Goal: Navigation & Orientation: Find specific page/section

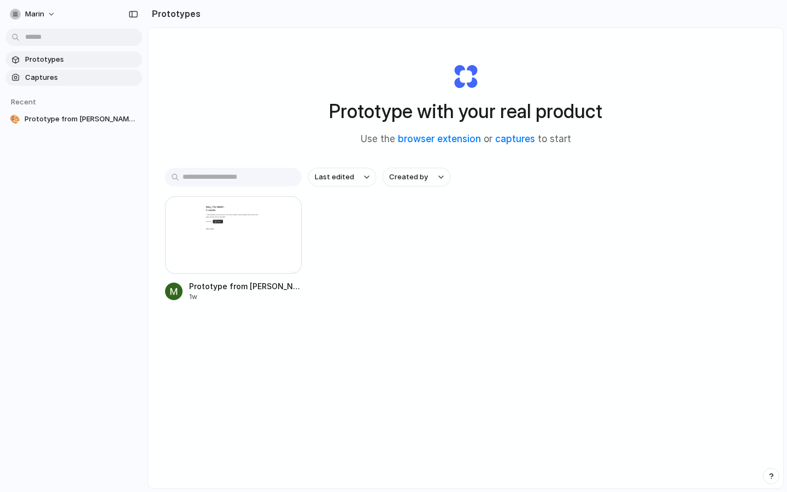
click at [67, 72] on span "Captures" at bounding box center [81, 77] width 113 height 11
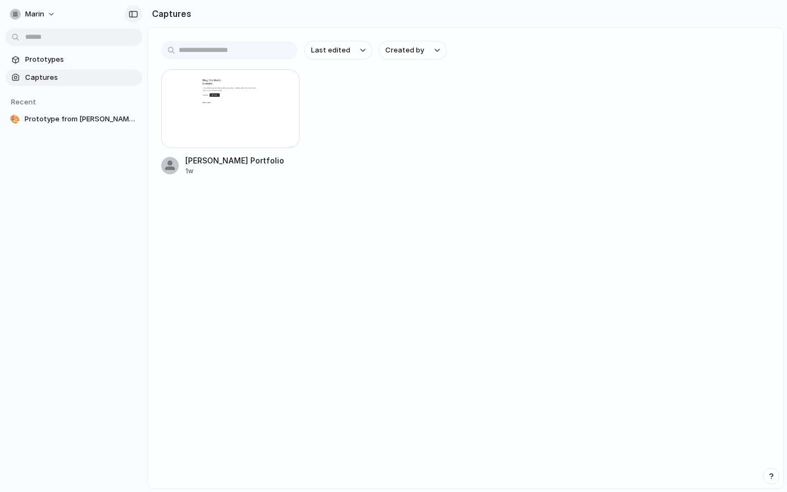
click at [130, 14] on div "button" at bounding box center [133, 14] width 10 height 8
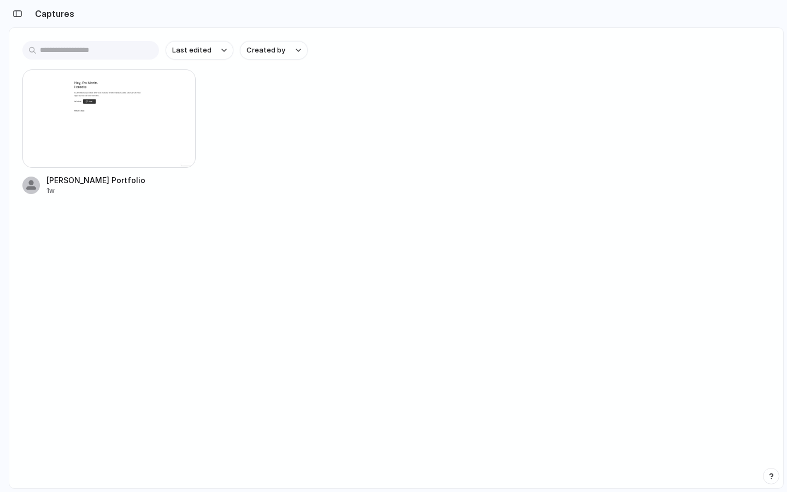
click at [629, 474] on div "button" at bounding box center [771, 476] width 8 height 8
click at [629, 474] on div "button" at bounding box center [770, 475] width 9 height 13
click at [16, 14] on div "button" at bounding box center [18, 14] width 10 height 8
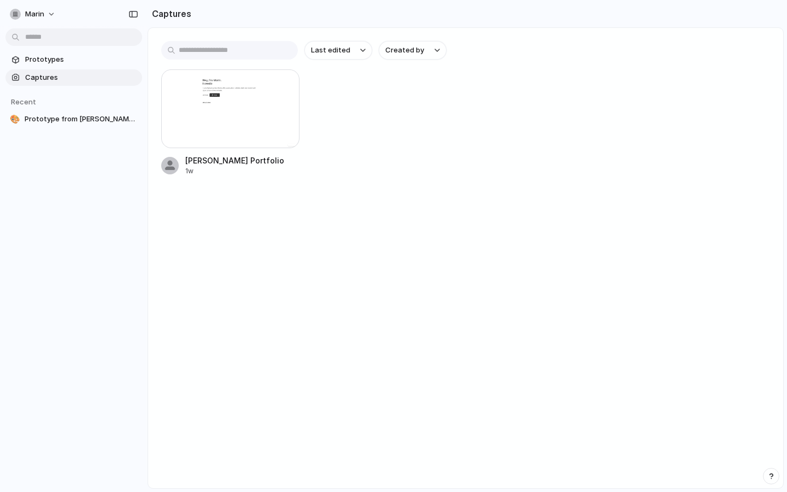
click at [16, 14] on div "button" at bounding box center [15, 14] width 11 height 11
click at [45, 37] on span "Settings" at bounding box center [40, 38] width 30 height 11
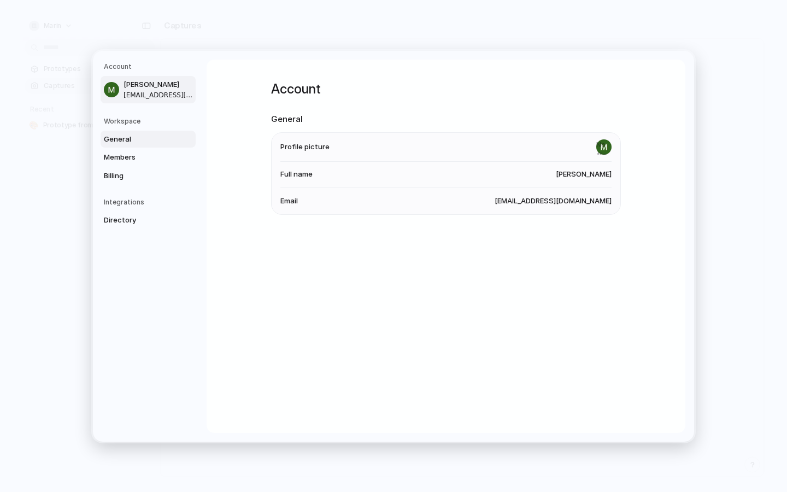
click at [115, 143] on span "General" at bounding box center [139, 138] width 70 height 11
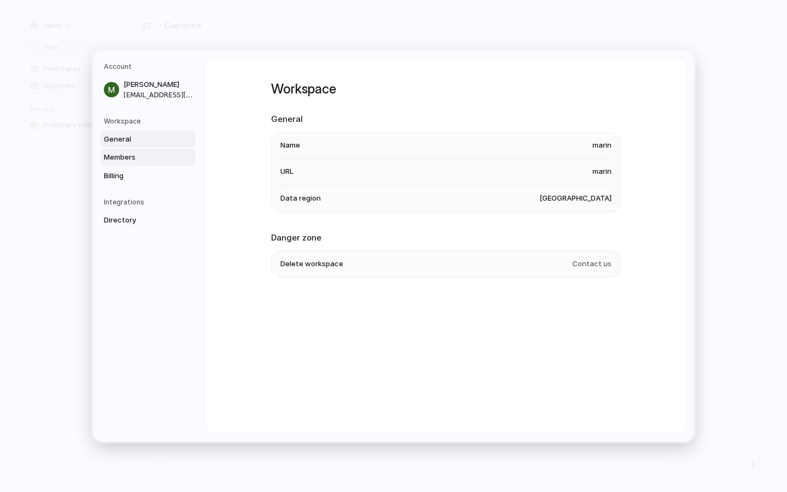
click at [120, 159] on span "Members" at bounding box center [139, 157] width 70 height 11
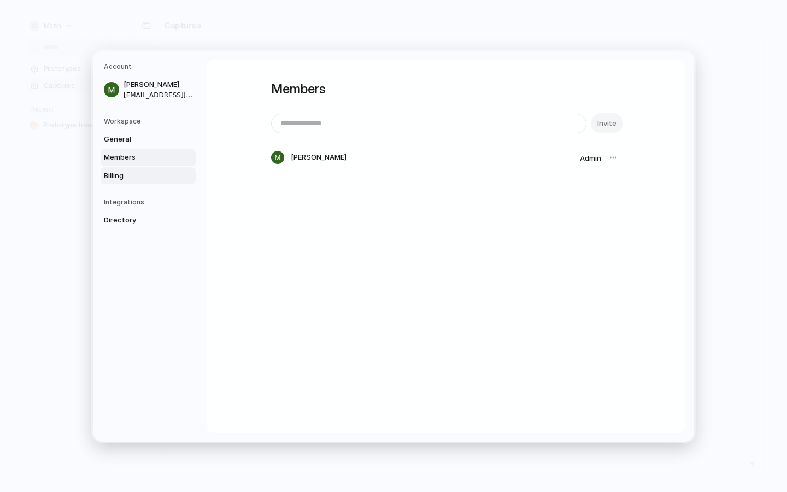
click at [124, 170] on span "Billing" at bounding box center [139, 175] width 70 height 11
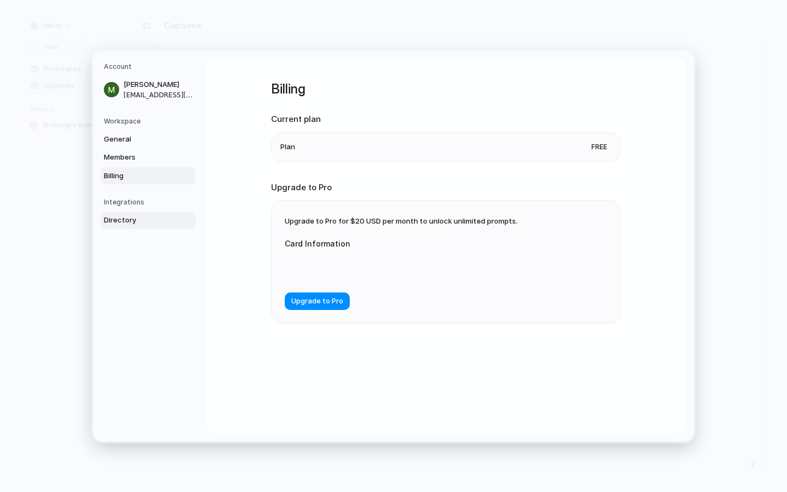
click at [126, 223] on span "Directory" at bounding box center [139, 220] width 70 height 11
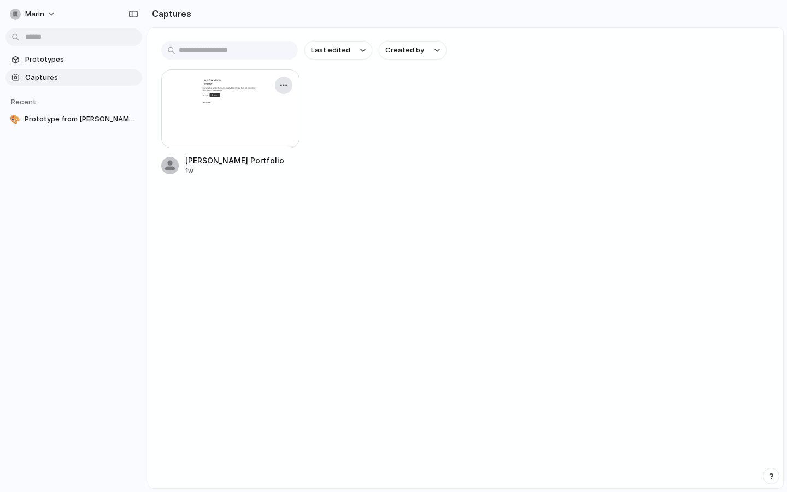
click at [285, 85] on div "button" at bounding box center [283, 85] width 9 height 9
click at [341, 104] on div "Create prototype Rename Copy link Open original page Delete" at bounding box center [393, 246] width 787 height 492
click at [36, 119] on span "Prototype from [PERSON_NAME] Portfolio" at bounding box center [81, 119] width 113 height 11
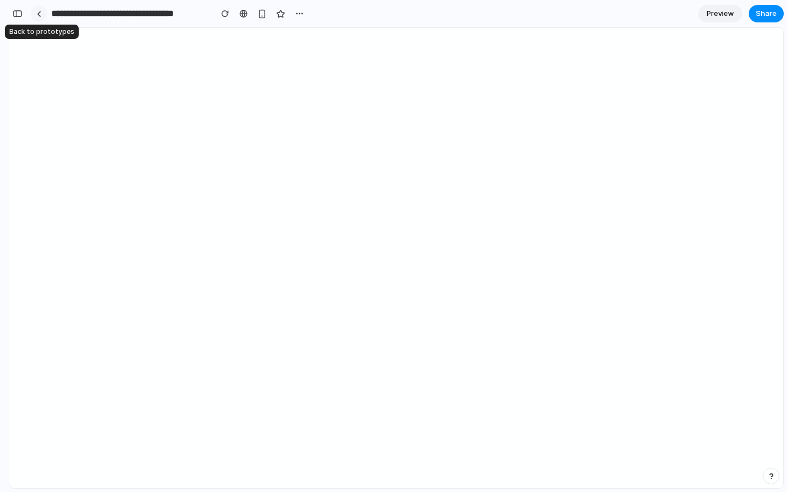
click at [40, 14] on div at bounding box center [39, 14] width 5 height 6
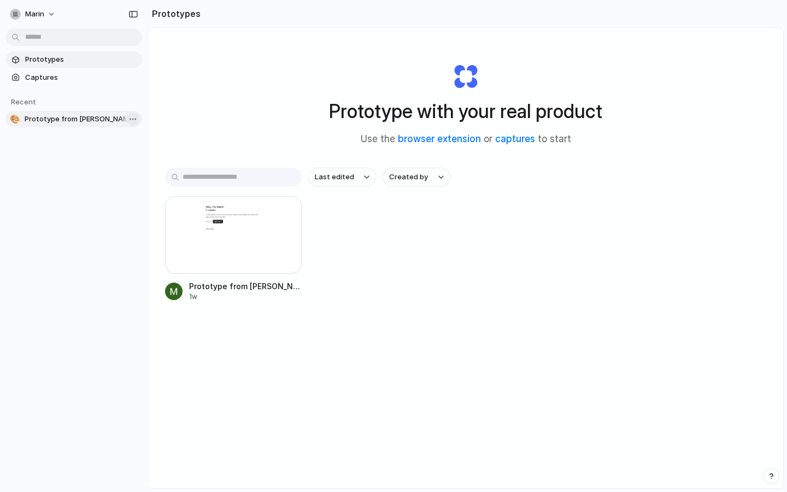
click at [132, 120] on body "marin Prototypes Captures Recent 🎨 Prototype from [PERSON_NAME] Portfolio Proto…" at bounding box center [393, 246] width 787 height 492
click at [176, 113] on div "Open in new tab Copy link Delete" at bounding box center [393, 246] width 787 height 492
click at [137, 115] on body "marin Prototypes Captures Recent 🎨 Prototype from [PERSON_NAME] Portfolio Proto…" at bounding box center [393, 246] width 787 height 492
click at [59, 147] on div "Open in new tab Copy link Delete" at bounding box center [393, 246] width 787 height 492
click at [29, 72] on span "Captures" at bounding box center [81, 77] width 113 height 11
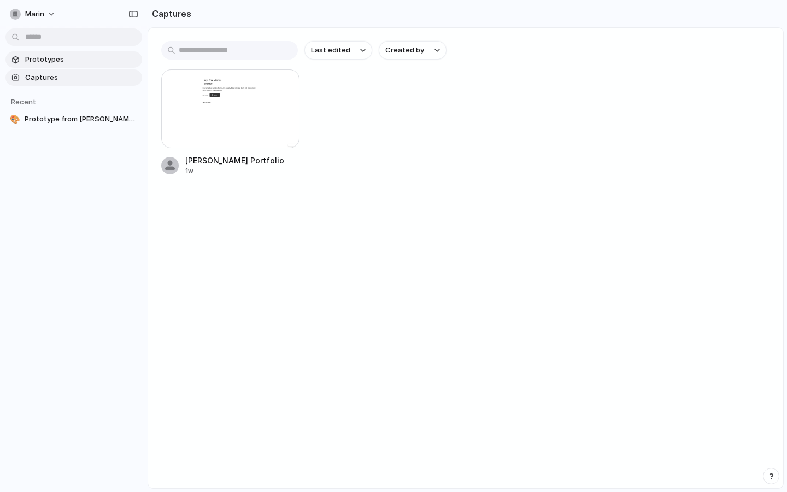
click at [68, 58] on span "Prototypes" at bounding box center [81, 59] width 113 height 11
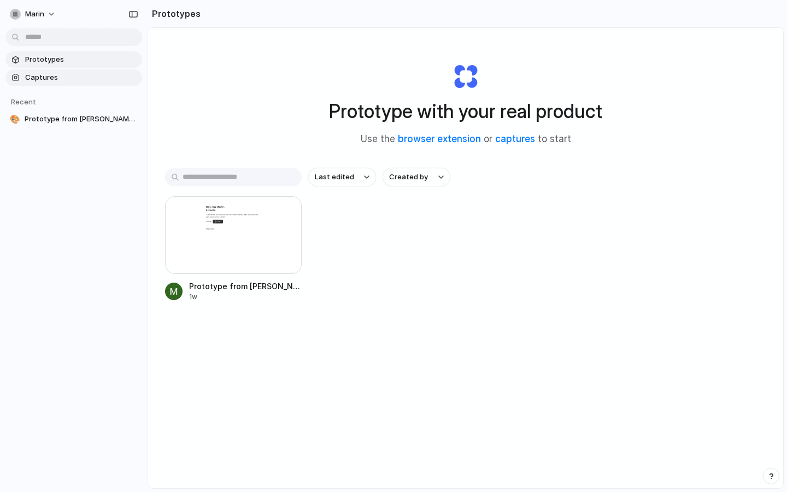
click at [98, 85] on link "Captures" at bounding box center [73, 77] width 137 height 16
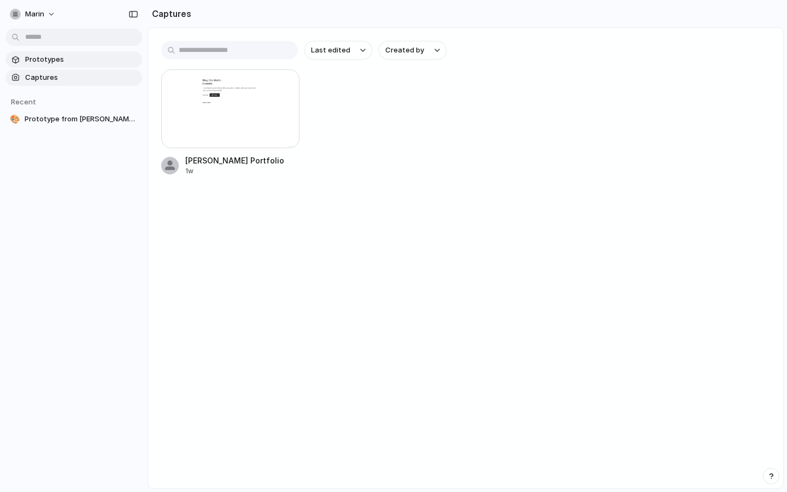
click at [70, 62] on span "Prototypes" at bounding box center [81, 59] width 113 height 11
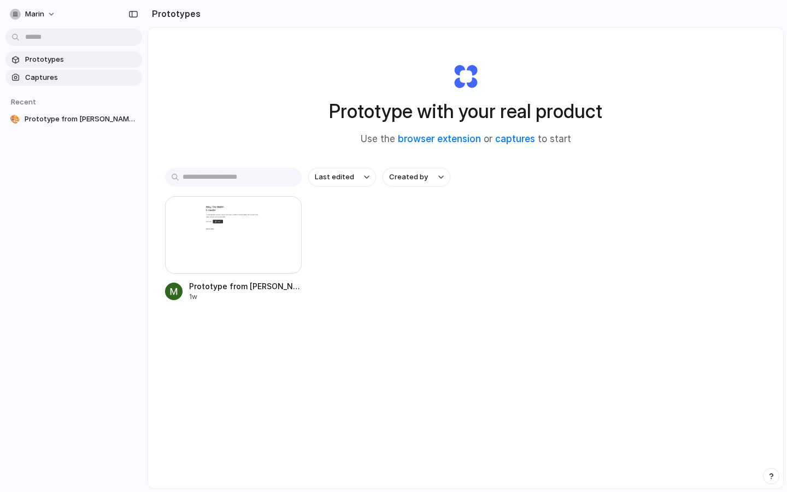
click at [112, 75] on span "Captures" at bounding box center [81, 77] width 113 height 11
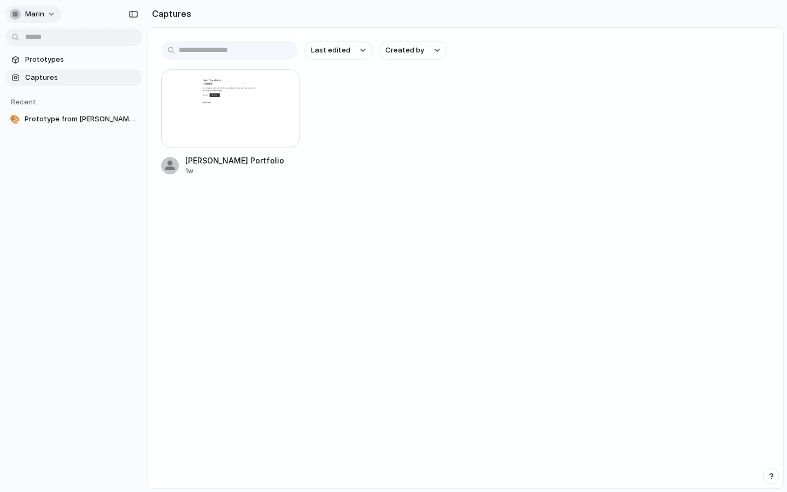
click at [38, 20] on button "marin" at bounding box center [33, 13] width 56 height 17
click at [57, 37] on li "Settings" at bounding box center [53, 38] width 91 height 17
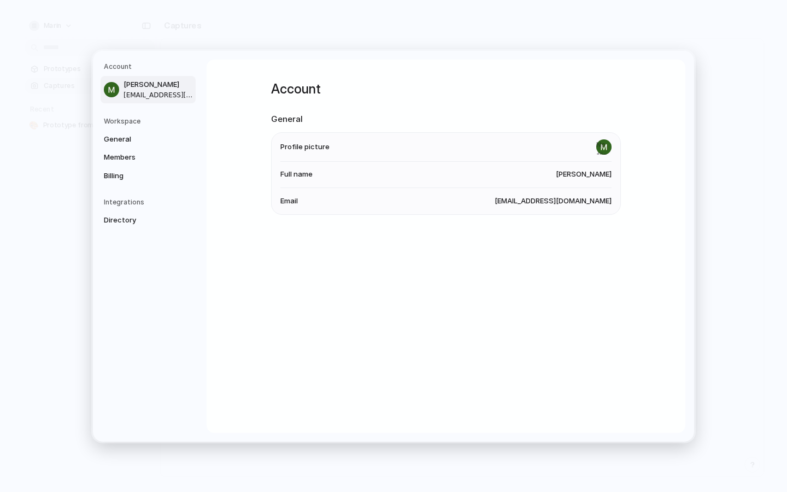
click at [600, 173] on span "[PERSON_NAME]" at bounding box center [584, 174] width 56 height 11
click at [282, 173] on span "Full name" at bounding box center [296, 174] width 32 height 11
click at [113, 136] on span "General" at bounding box center [139, 138] width 70 height 11
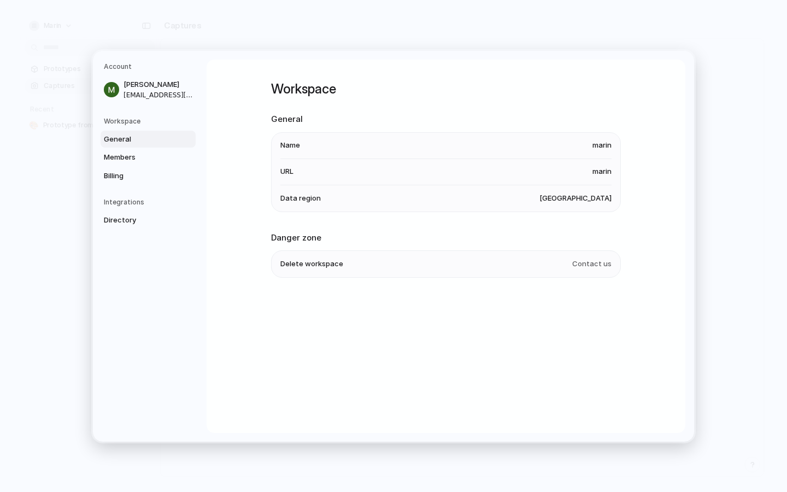
click at [601, 146] on span "marin" at bounding box center [601, 145] width 19 height 11
